Goal: Task Accomplishment & Management: Use online tool/utility

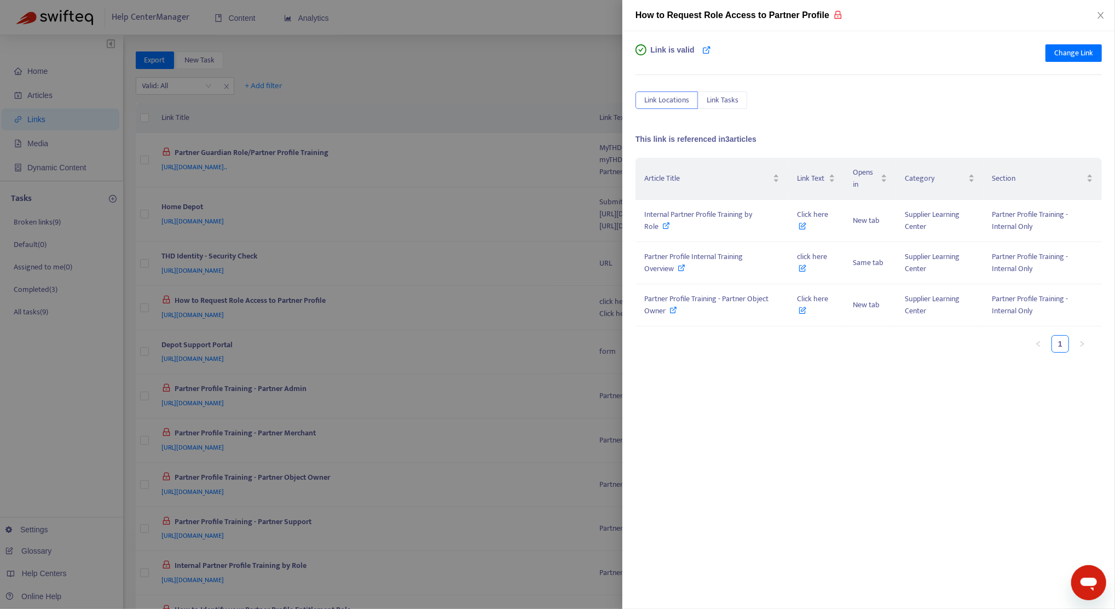
click at [728, 478] on div "Link is valid Change Link Link Locations Link Tasks This link is referenced in …" at bounding box center [869, 320] width 493 height 578
click at [778, 392] on div "Link is valid Change Link Link Locations Link Tasks This link is referenced in …" at bounding box center [869, 320] width 493 height 578
click at [714, 220] on span "Internal Partner Profile Training by Role" at bounding box center [698, 220] width 108 height 25
click at [692, 211] on span "Internal Partner Profile Training by Role" at bounding box center [698, 220] width 108 height 25
click at [684, 264] on icon at bounding box center [682, 268] width 8 height 8
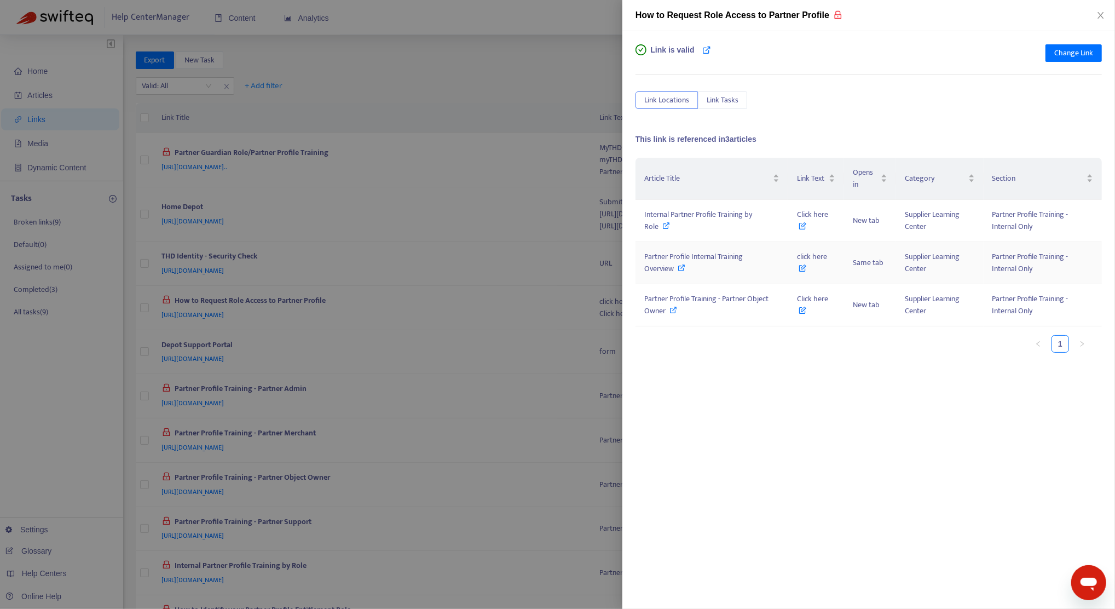
click at [716, 257] on span "Partner Profile Internal Training Overview" at bounding box center [693, 262] width 99 height 25
click at [735, 419] on div "Link is valid Change Link Link Locations Link Tasks This link is referenced in …" at bounding box center [869, 320] width 493 height 578
click at [343, 199] on div at bounding box center [557, 304] width 1115 height 609
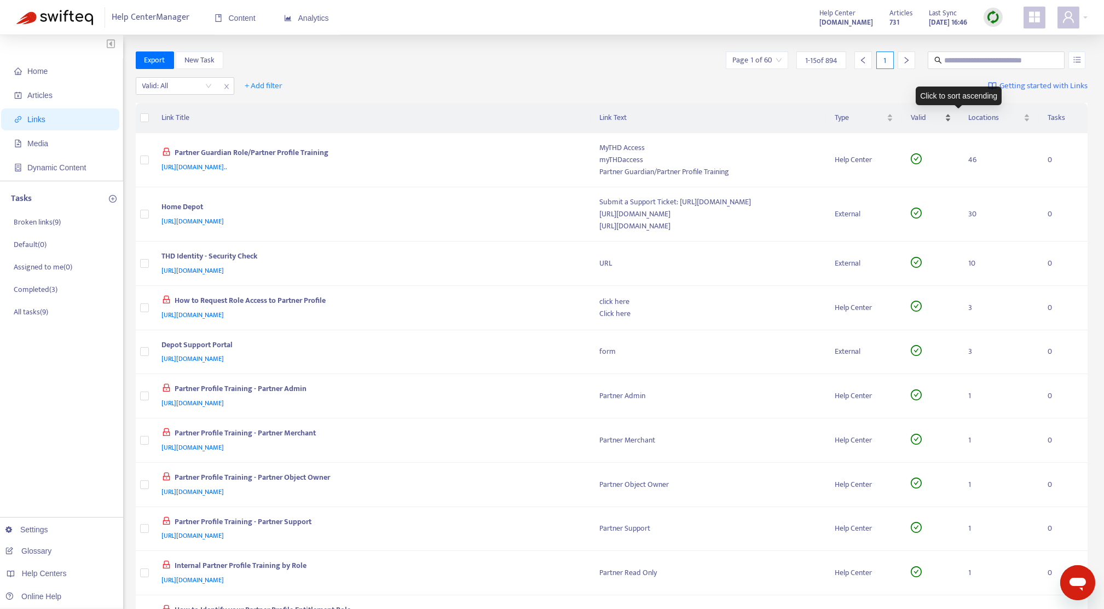
click at [952, 112] on div "Valid" at bounding box center [931, 118] width 41 height 12
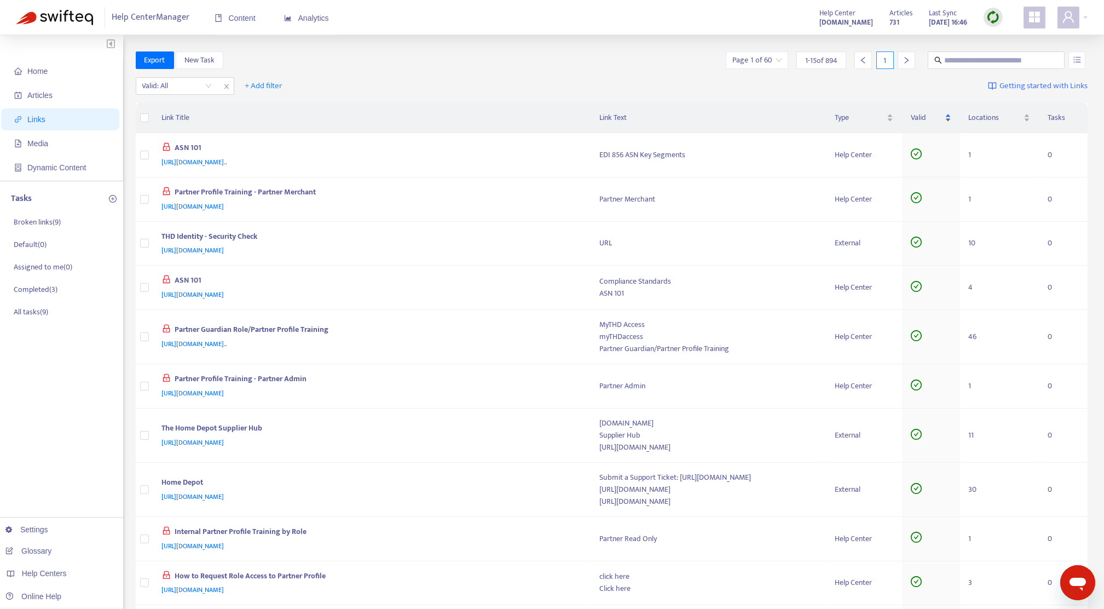
click at [952, 119] on div "Valid" at bounding box center [931, 118] width 41 height 12
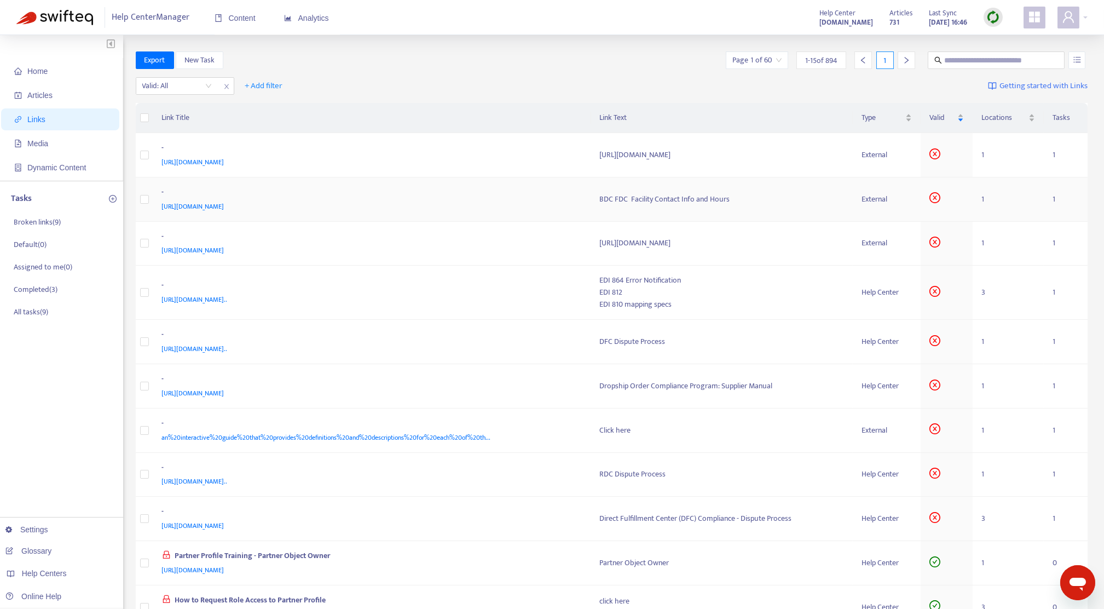
click at [479, 205] on div "[URL][DOMAIN_NAME]" at bounding box center [370, 206] width 417 height 12
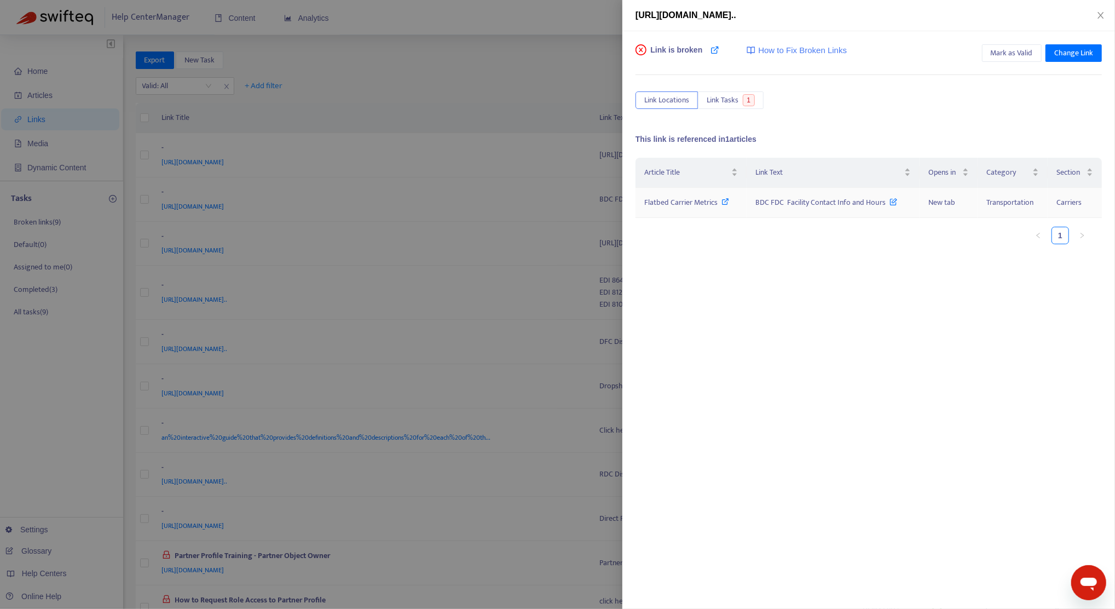
click at [696, 204] on span "Flatbed Carrier Metrics" at bounding box center [680, 202] width 73 height 13
click at [45, 425] on div at bounding box center [557, 304] width 1115 height 609
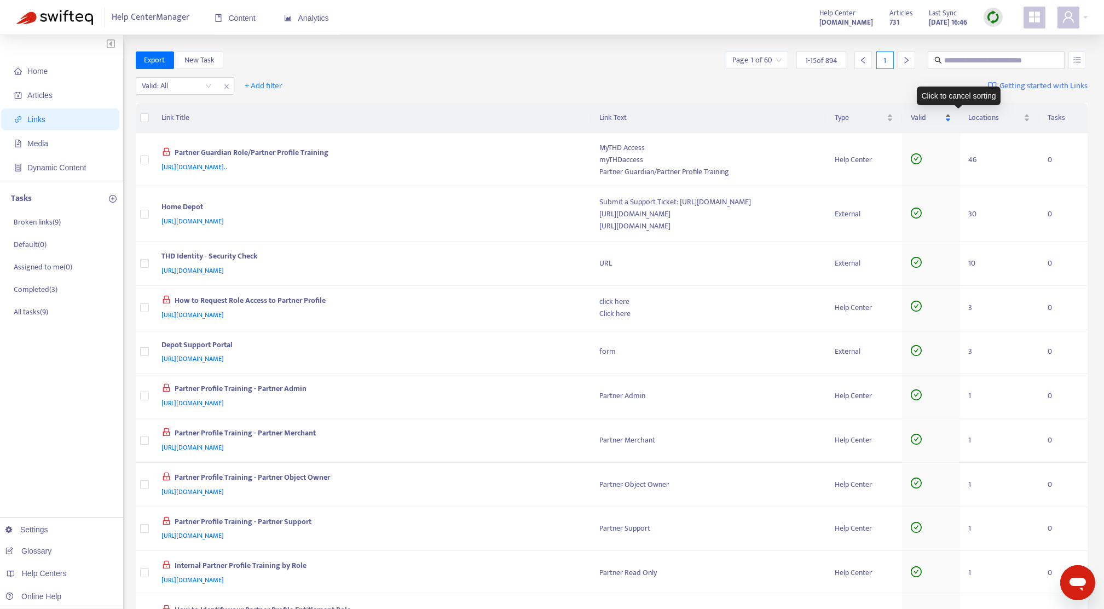
click at [952, 114] on div "Valid" at bounding box center [931, 118] width 41 height 12
click at [952, 120] on div "Valid" at bounding box center [931, 118] width 41 height 12
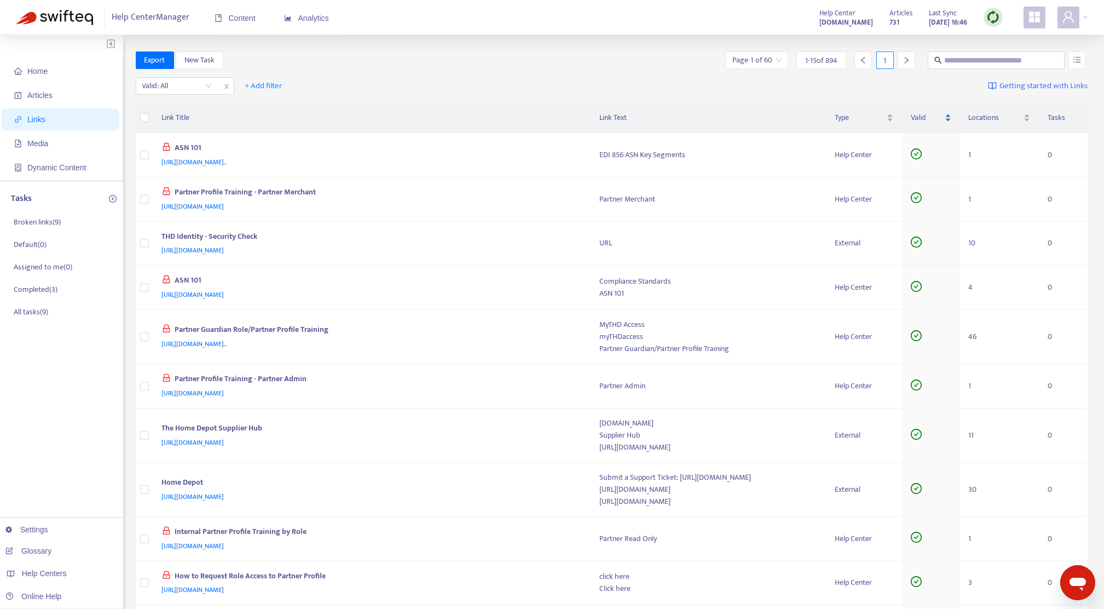
click at [952, 118] on div "Valid" at bounding box center [931, 118] width 41 height 12
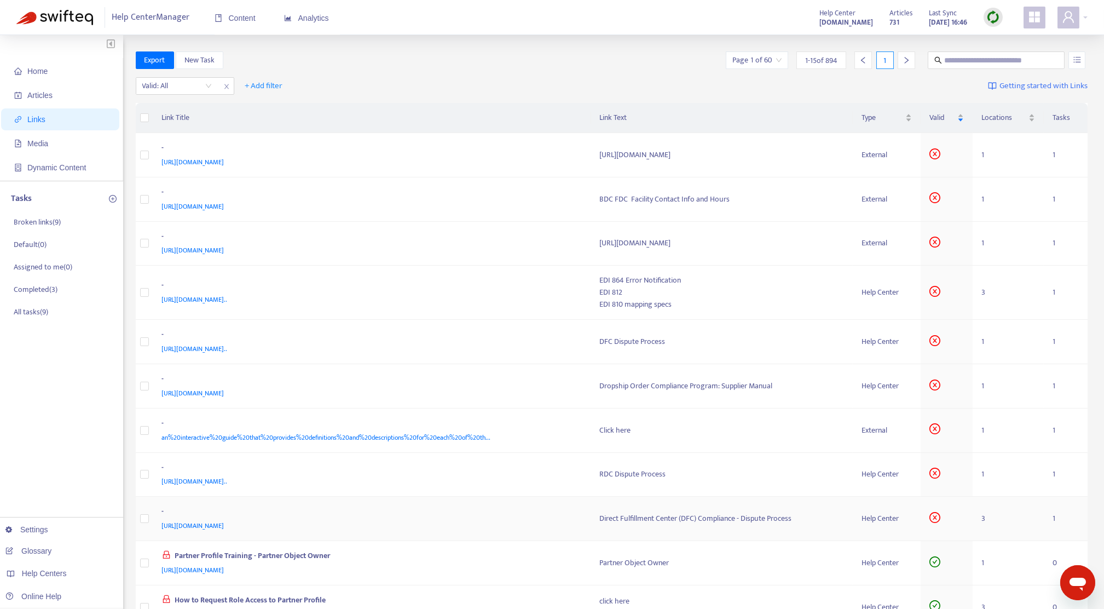
click at [530, 501] on td "- [URL][DOMAIN_NAME]" at bounding box center [372, 519] width 438 height 44
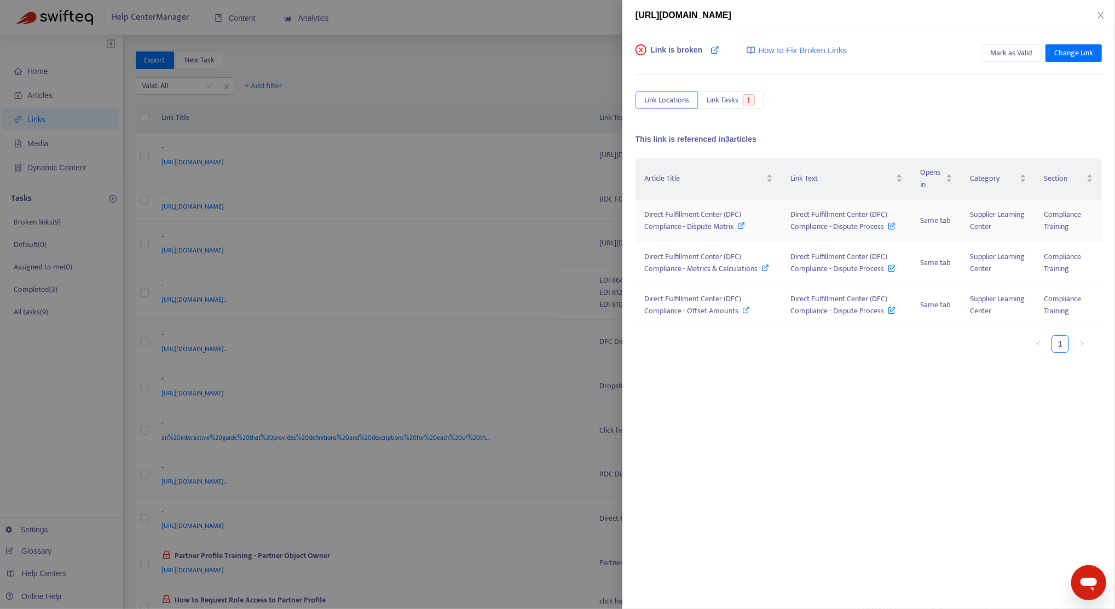
click at [673, 218] on span "Direct Fulfillment Center (DFC) Compliance - Dispute Matrix" at bounding box center [692, 220] width 97 height 25
click at [1068, 48] on span "Change Link" at bounding box center [1074, 53] width 39 height 12
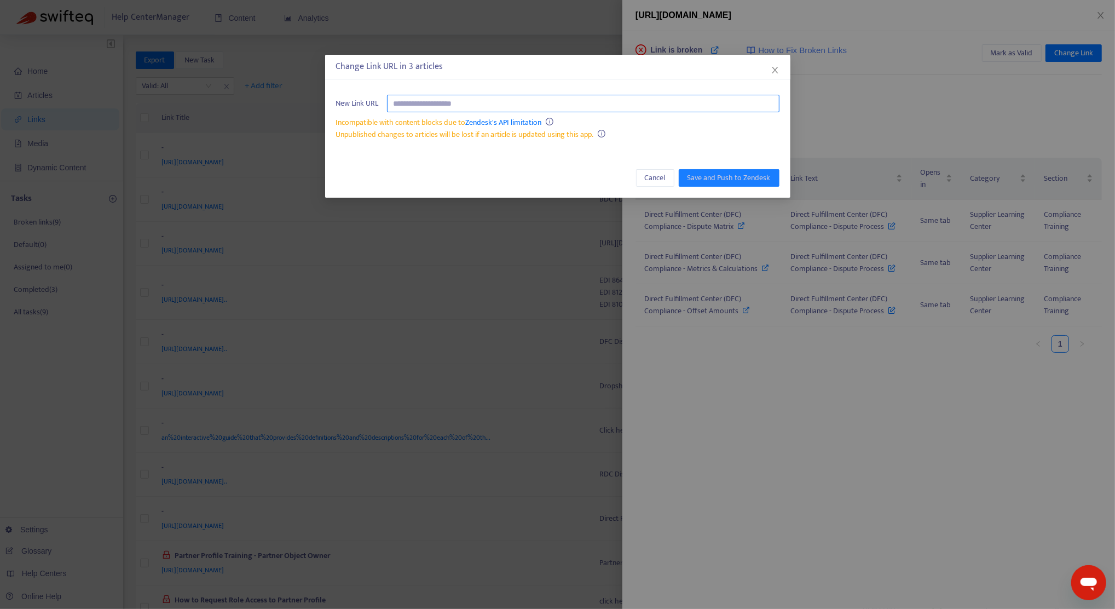
paste input "**********"
type input "**********"
click at [720, 177] on span "Save and Push to Zendesk" at bounding box center [729, 178] width 83 height 12
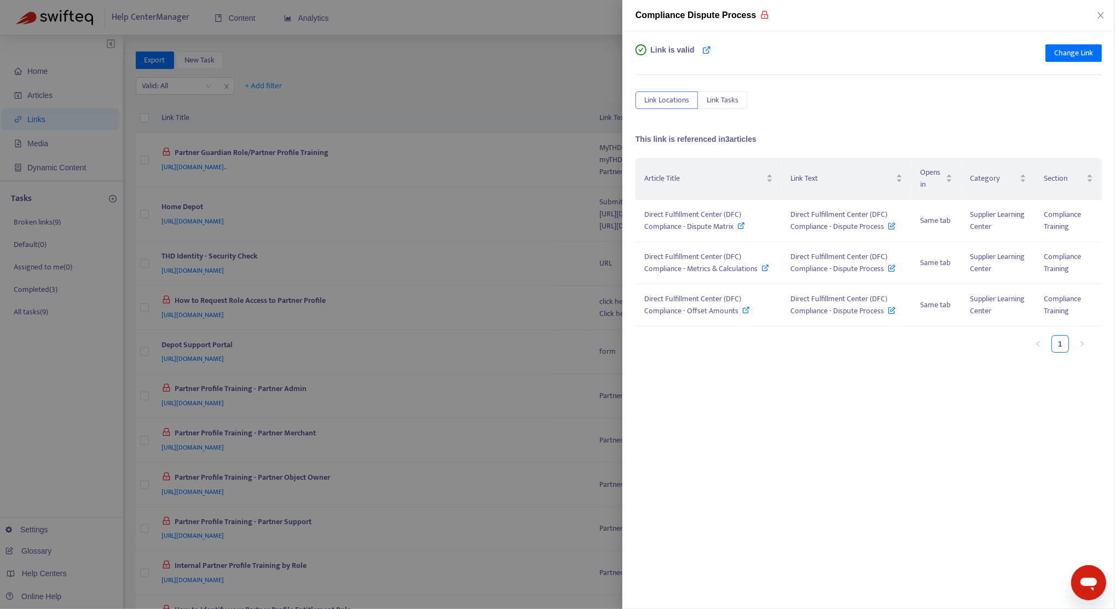
click at [68, 393] on div at bounding box center [557, 304] width 1115 height 609
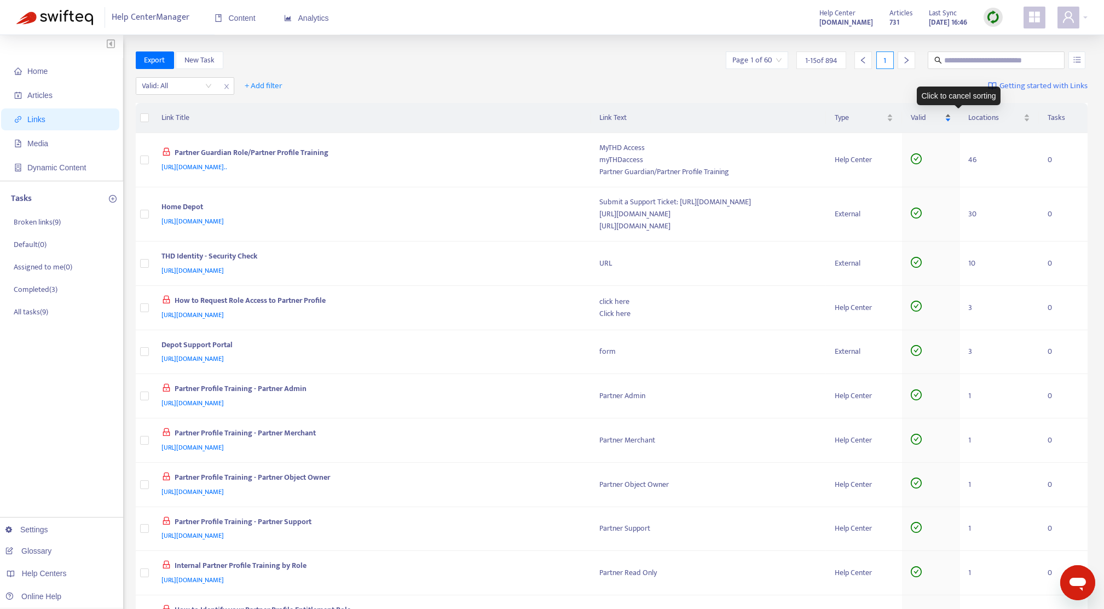
click at [952, 116] on div "Valid" at bounding box center [931, 118] width 41 height 12
click at [952, 119] on div "Valid" at bounding box center [931, 118] width 41 height 12
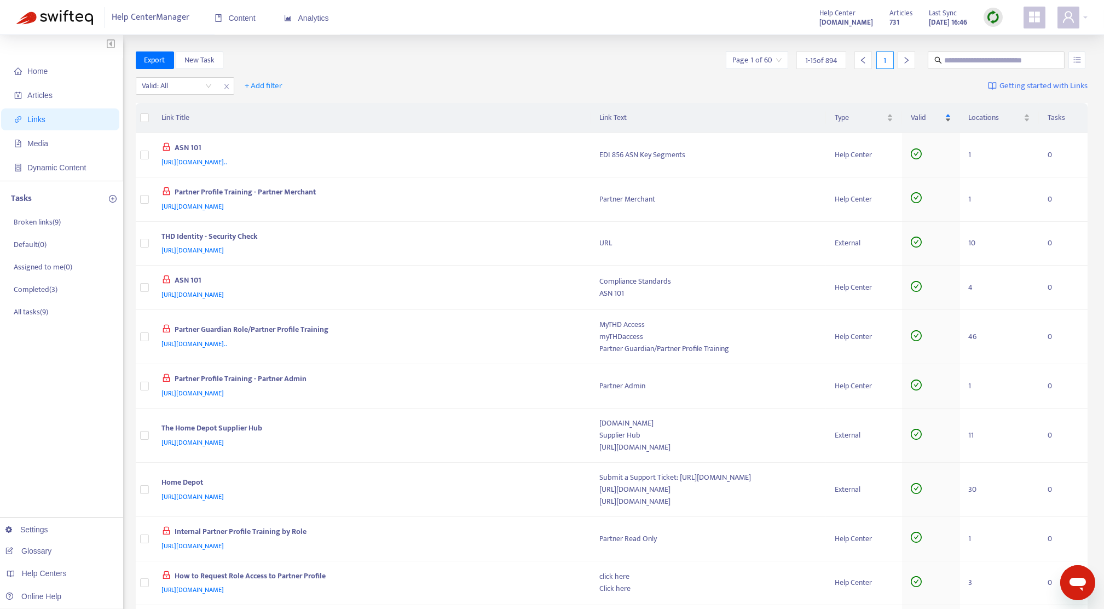
click at [952, 112] on div "Valid" at bounding box center [931, 118] width 41 height 12
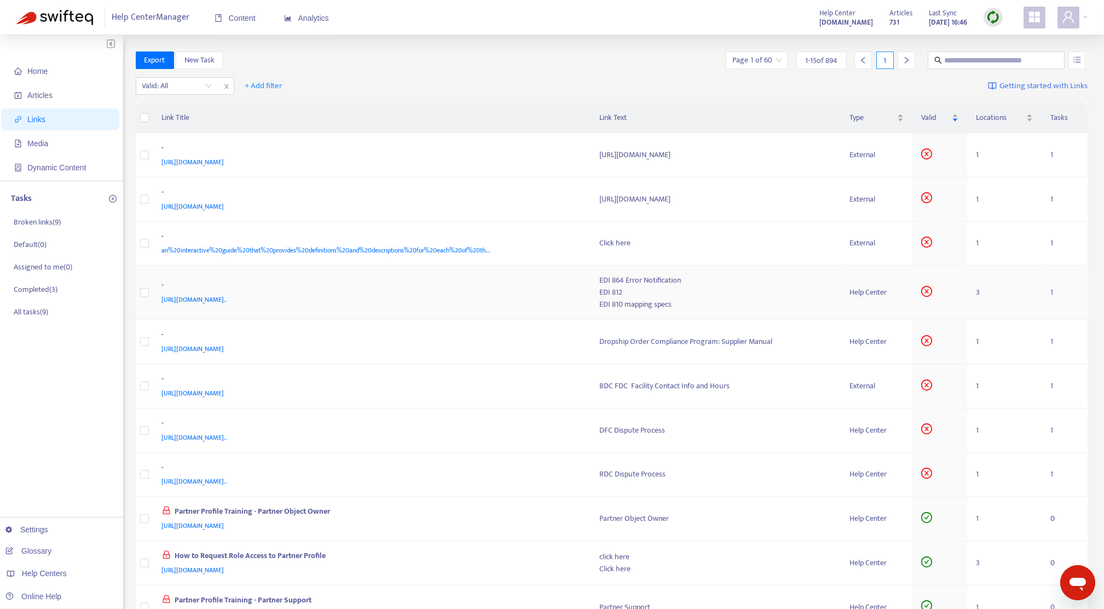
click at [514, 294] on div "[URL][DOMAIN_NAME].." at bounding box center [370, 299] width 417 height 12
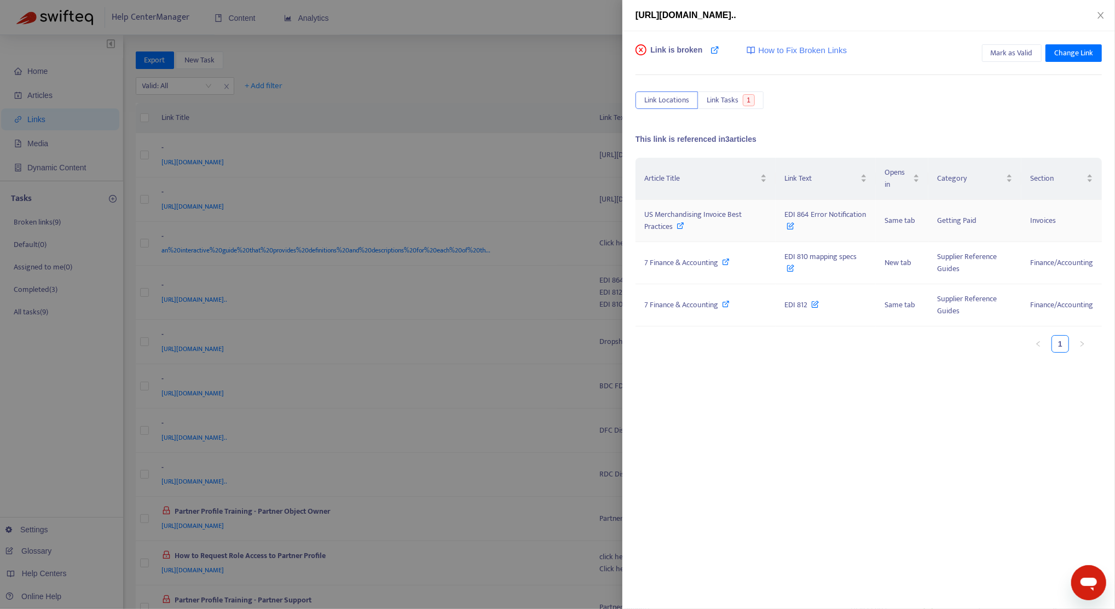
click at [686, 209] on span "US Merchandising Invoice Best Practices" at bounding box center [692, 220] width 97 height 25
click at [1092, 55] on span "Change Link" at bounding box center [1074, 53] width 39 height 12
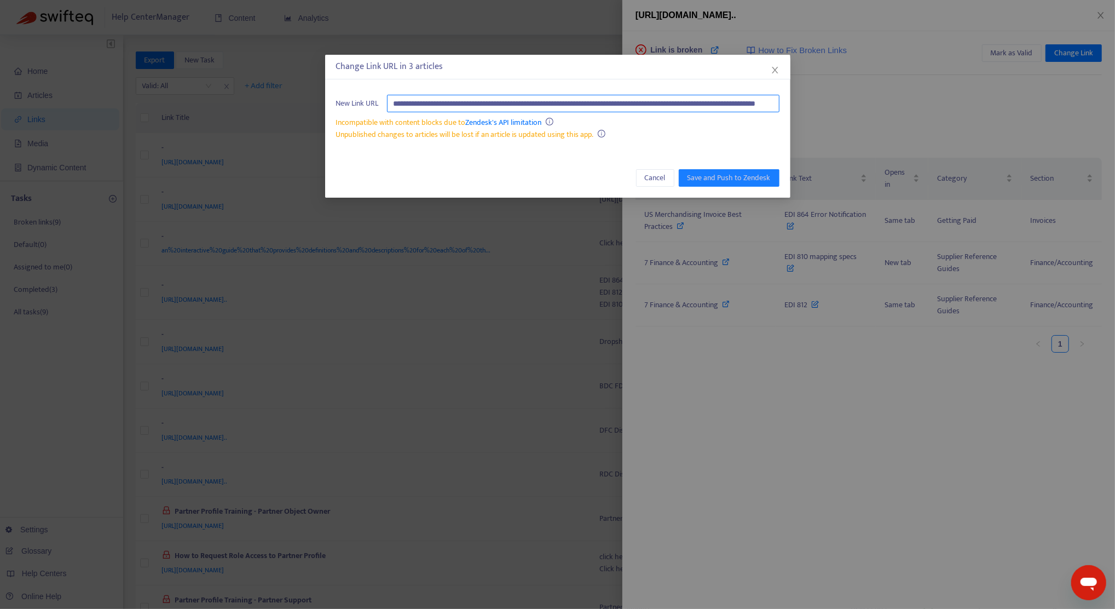
click at [425, 108] on input "**********" at bounding box center [583, 104] width 393 height 18
paste input "**********"
type input "**********"
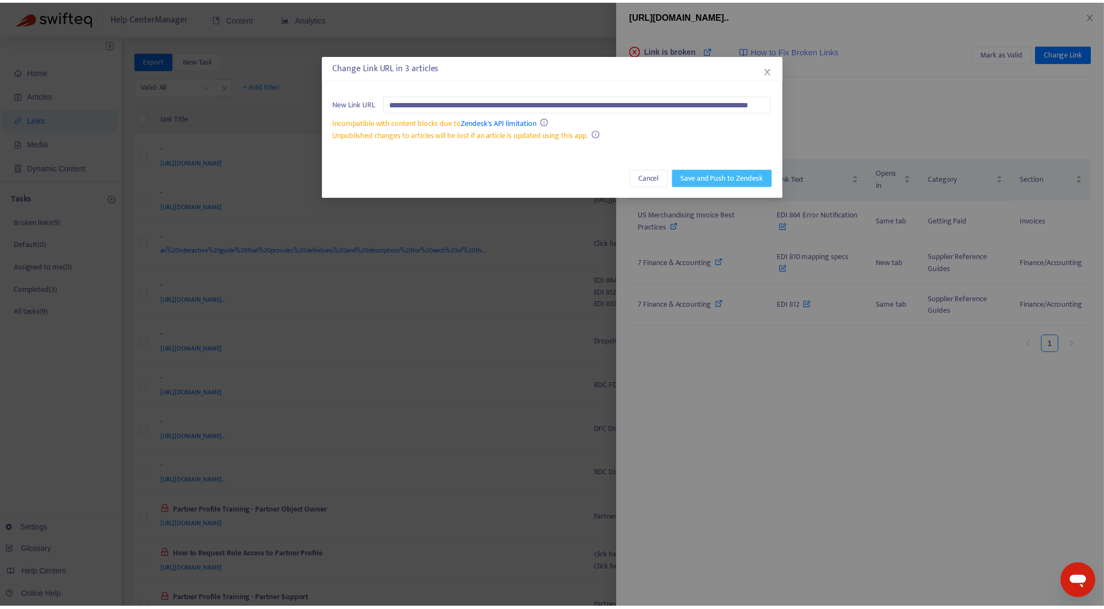
scroll to position [0, 0]
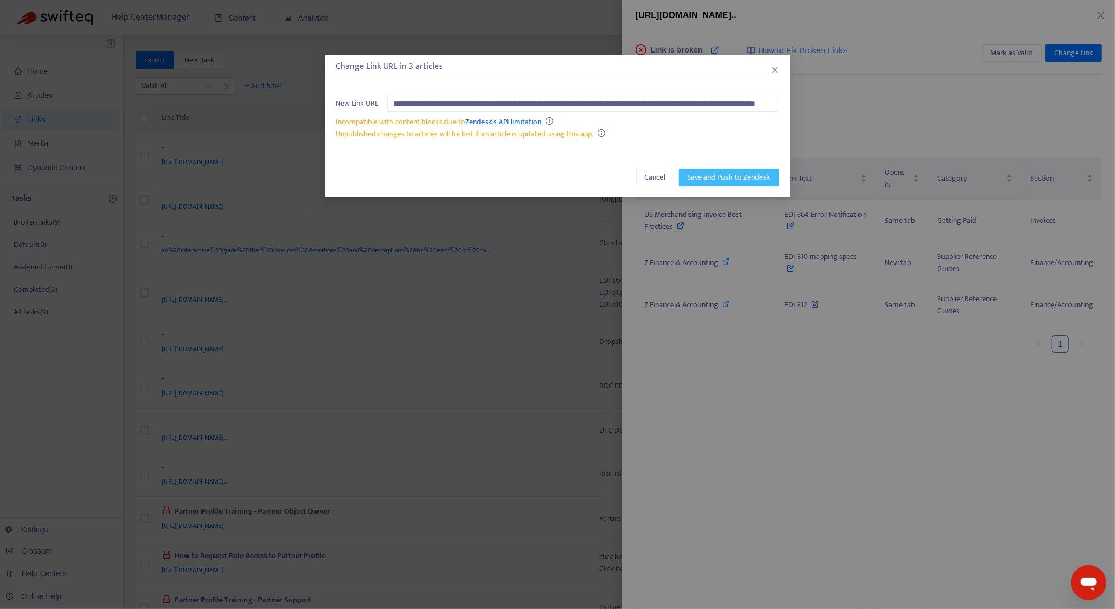
click at [710, 176] on span "Save and Push to Zendesk" at bounding box center [729, 177] width 83 height 12
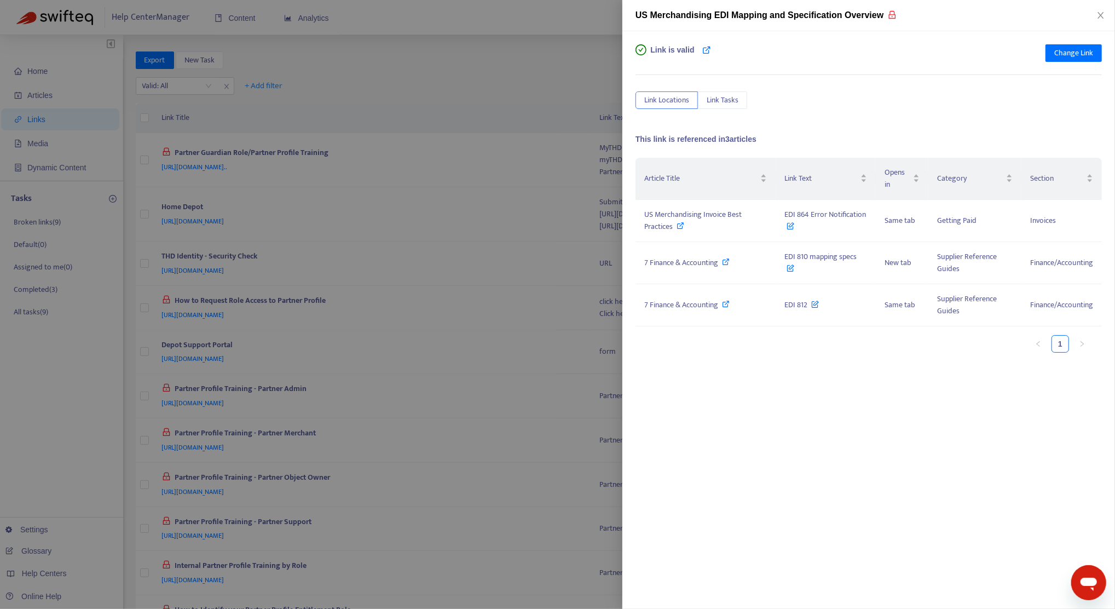
click at [763, 421] on div "Link is valid Change Link Link Locations Link Tasks This link is referenced in …" at bounding box center [869, 320] width 493 height 578
click at [751, 404] on div "Link is valid Change Link Link Locations Link Tasks This link is referenced in …" at bounding box center [869, 320] width 493 height 578
click at [50, 402] on div at bounding box center [557, 304] width 1115 height 609
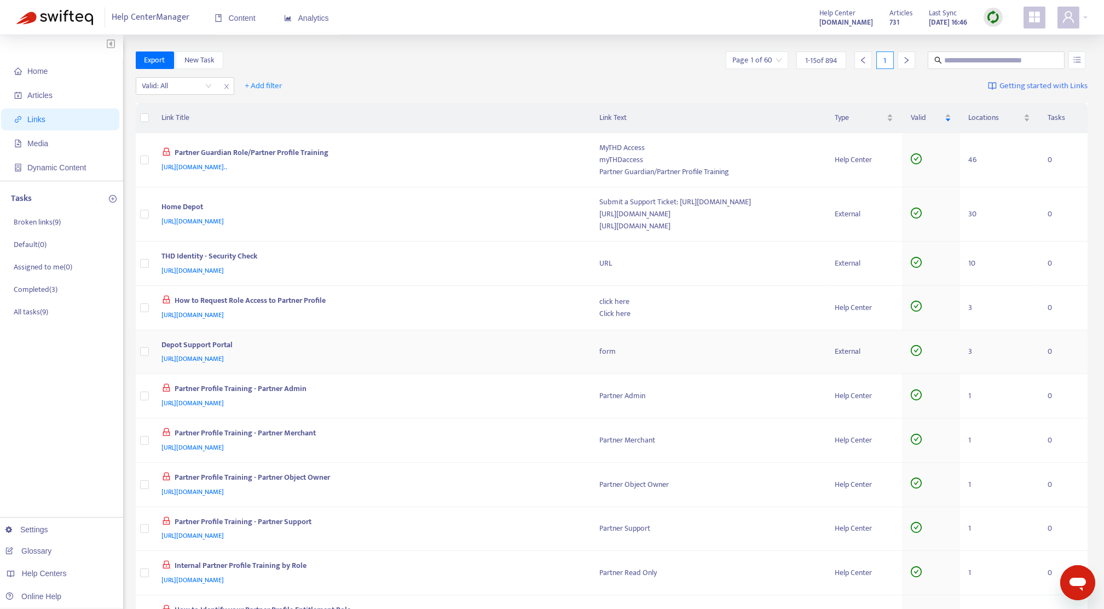
click at [489, 339] on div "Depot Support Portal" at bounding box center [370, 346] width 417 height 14
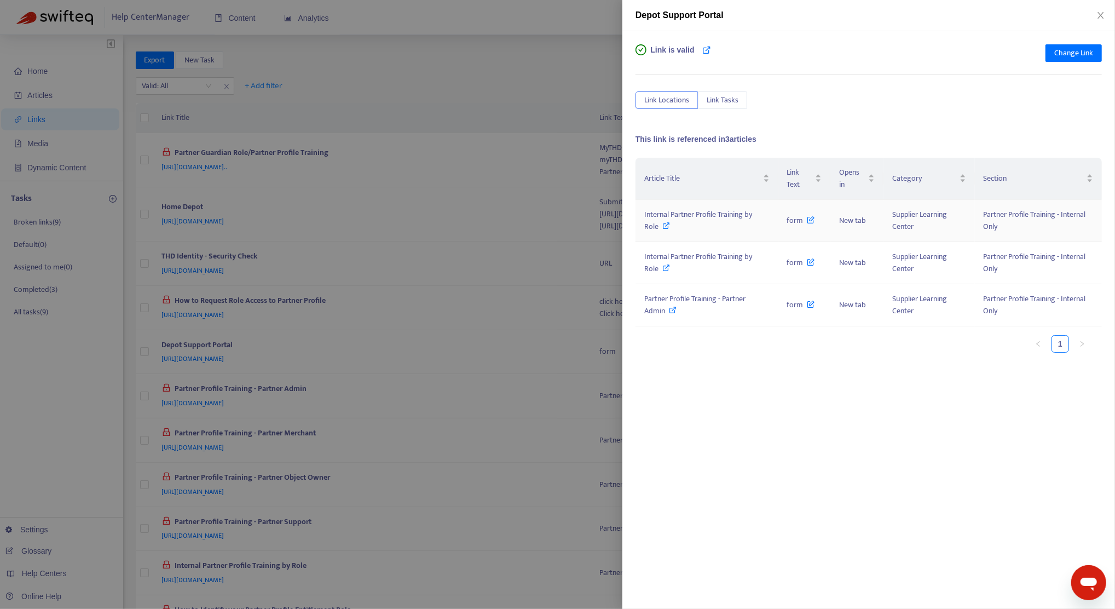
click at [704, 221] on div "Internal Partner Profile Training by Role" at bounding box center [706, 221] width 125 height 24
click at [1074, 47] on span "Change Link" at bounding box center [1074, 53] width 39 height 12
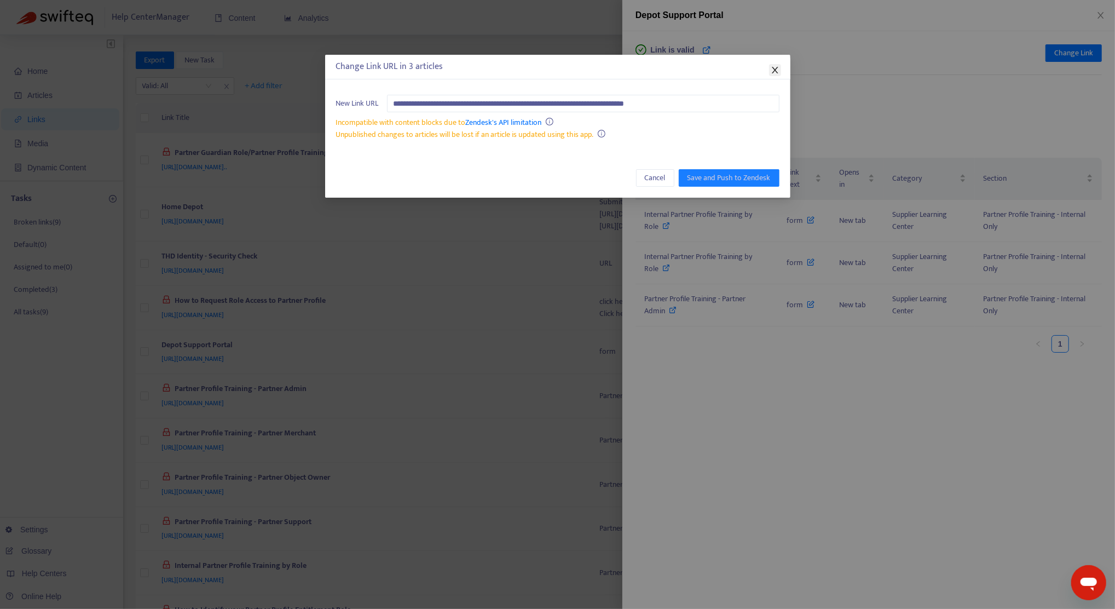
click at [773, 68] on icon "close" at bounding box center [775, 70] width 6 height 7
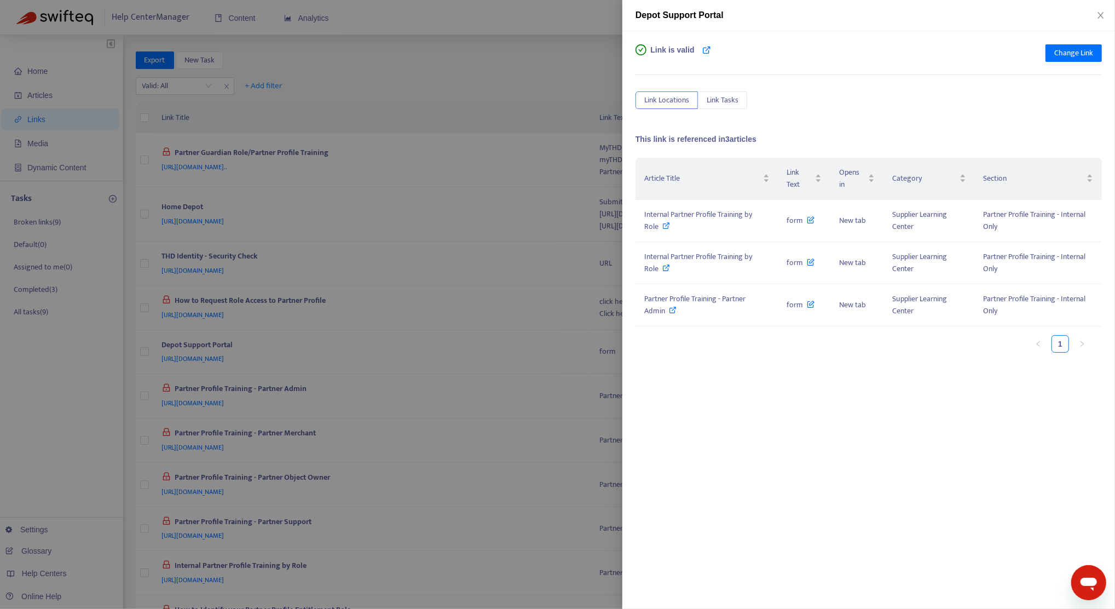
click at [736, 436] on div "Link is valid Change Link Link Locations Link Tasks This link is referenced in …" at bounding box center [869, 320] width 493 height 578
click at [859, 46] on div "Link is valid Change Link" at bounding box center [869, 55] width 467 height 22
click at [477, 408] on div at bounding box center [557, 304] width 1115 height 609
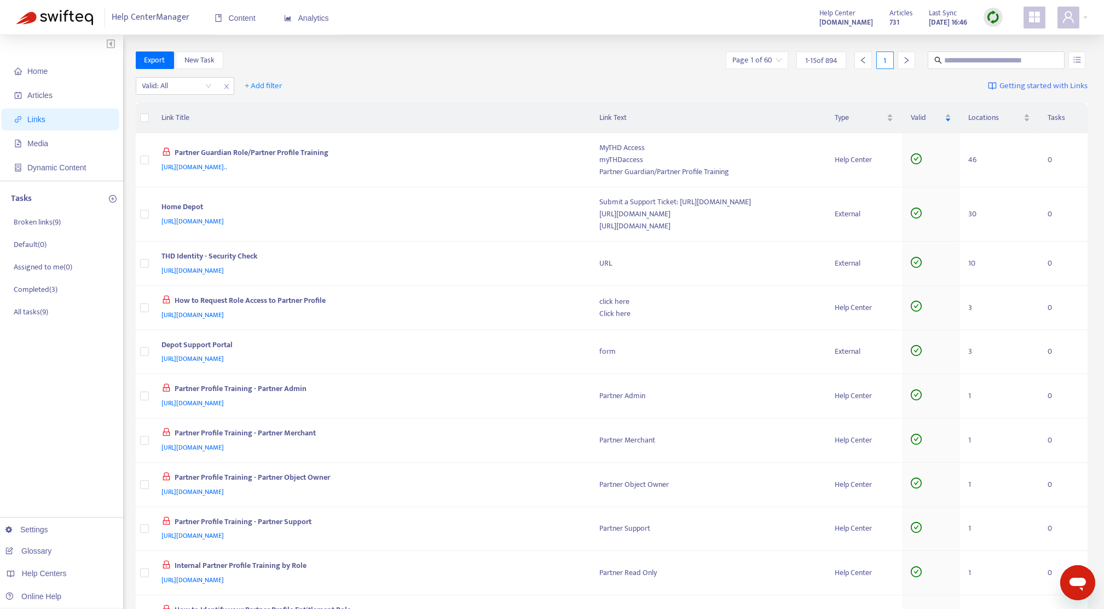
click at [67, 415] on div "Home Articles Links Media Dynamic Content Tasks Broken links ( 9 ) Default ( 0 …" at bounding box center [61, 466] width 123 height 862
click at [992, 16] on img at bounding box center [994, 17] width 14 height 14
click at [1008, 43] on link "Quick Sync" at bounding box center [1016, 39] width 47 height 13
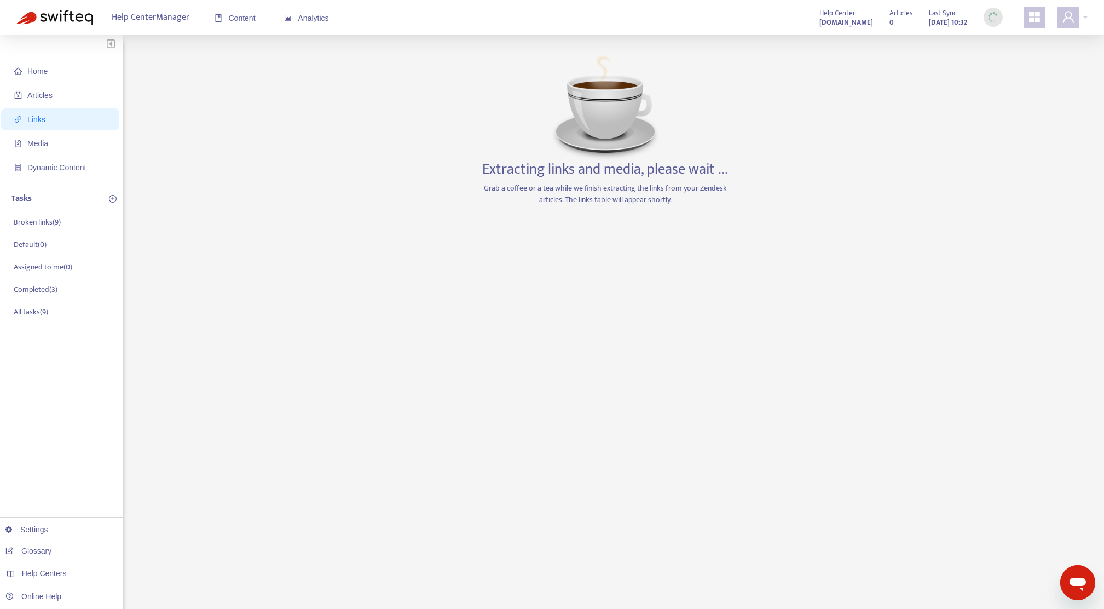
click at [551, 469] on div "Extracting links and media, please wait ... Grab a coffee or a tea while we fin…" at bounding box center [605, 371] width 257 height 641
